Goal: Check status: Check status

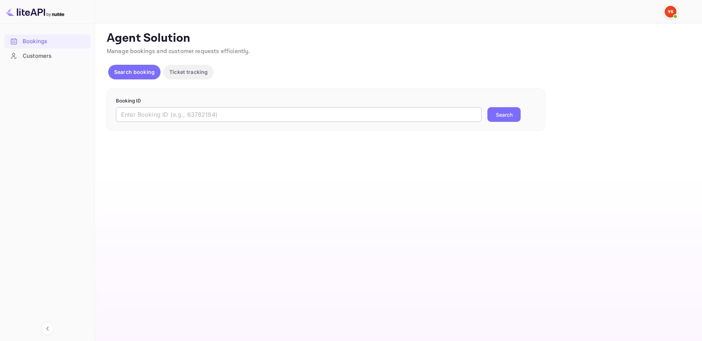
click at [458, 120] on input "text" at bounding box center [299, 114] width 366 height 15
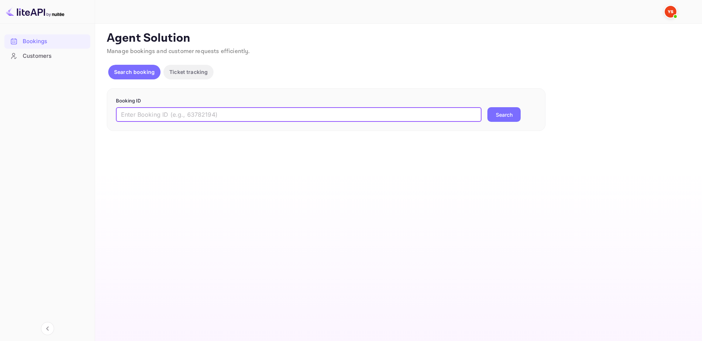
paste input "9609050"
type input "9609050"
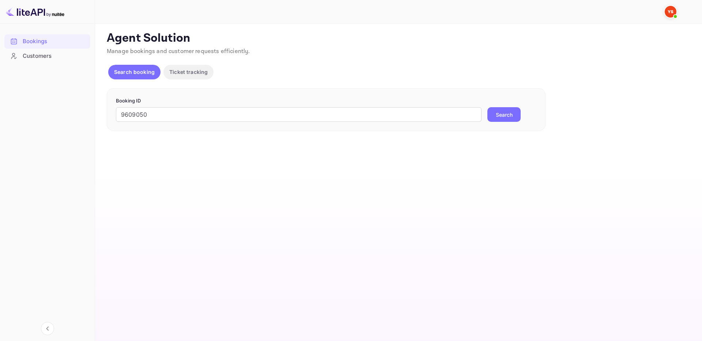
click at [507, 116] on button "Search" at bounding box center [504, 114] width 33 height 15
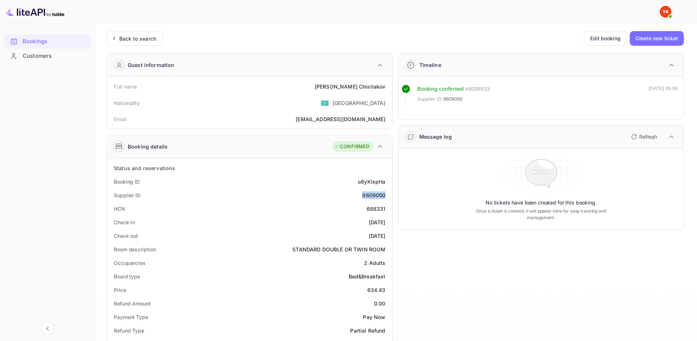
drag, startPoint x: 360, startPoint y: 194, endPoint x: 385, endPoint y: 193, distance: 25.3
click at [385, 193] on div "Supplier ID 9609050" at bounding box center [249, 195] width 279 height 14
copy div "9609050"
drag, startPoint x: 336, startPoint y: 86, endPoint x: 387, endPoint y: 86, distance: 50.1
click at [387, 86] on div "Full name [PERSON_NAME]" at bounding box center [249, 87] width 279 height 14
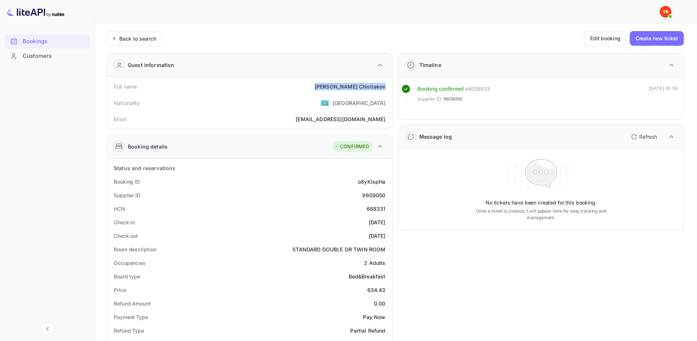
copy div "[PERSON_NAME]"
click at [387, 291] on div "Price 634.43" at bounding box center [249, 290] width 279 height 14
copy div "634.43"
